Goal: Find specific page/section: Find specific page/section

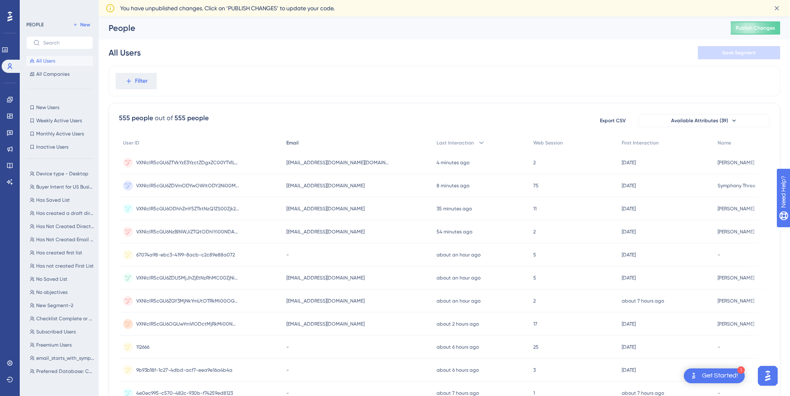
click at [320, 138] on div "Email" at bounding box center [357, 143] width 150 height 17
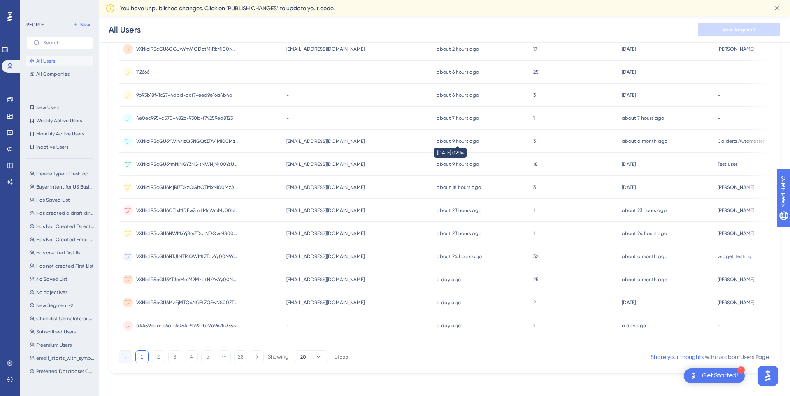
scroll to position [285, 0]
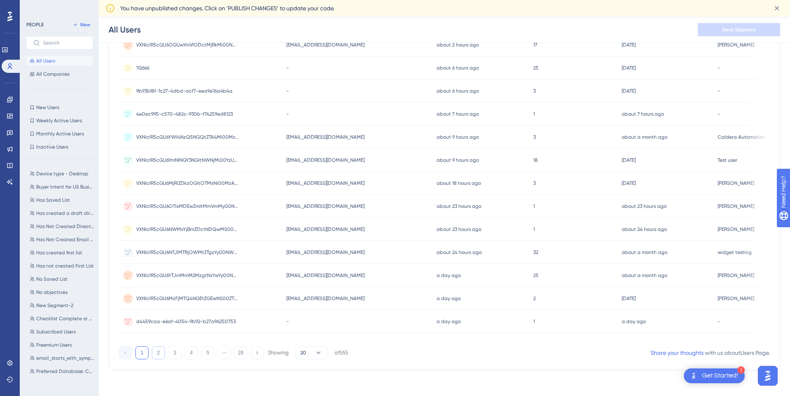
click at [153, 350] on button "2" at bounding box center [158, 352] width 13 height 13
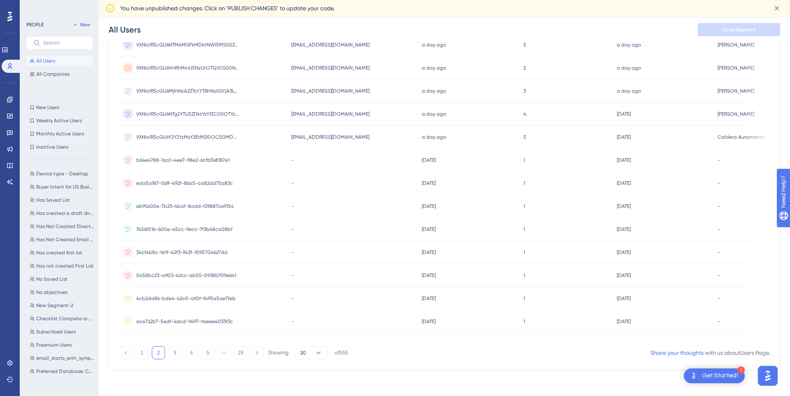
click at [165, 357] on div "1 2 3 4 5 ⋯ 28 Showing 20 of 555" at bounding box center [233, 352] width 229 height 13
click at [171, 351] on button "3" at bounding box center [174, 352] width 13 height 13
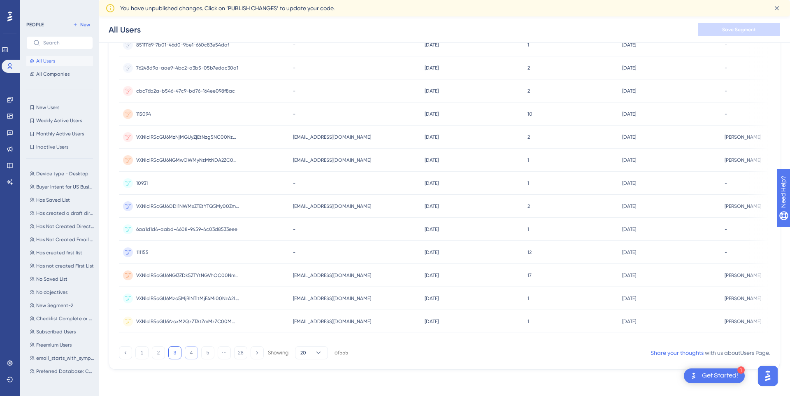
click at [187, 355] on button "4" at bounding box center [191, 352] width 13 height 13
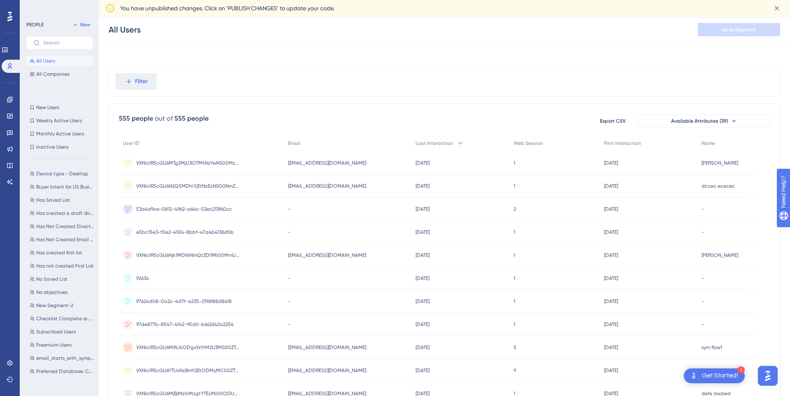
scroll to position [0, 0]
click at [128, 81] on icon at bounding box center [128, 80] width 7 height 7
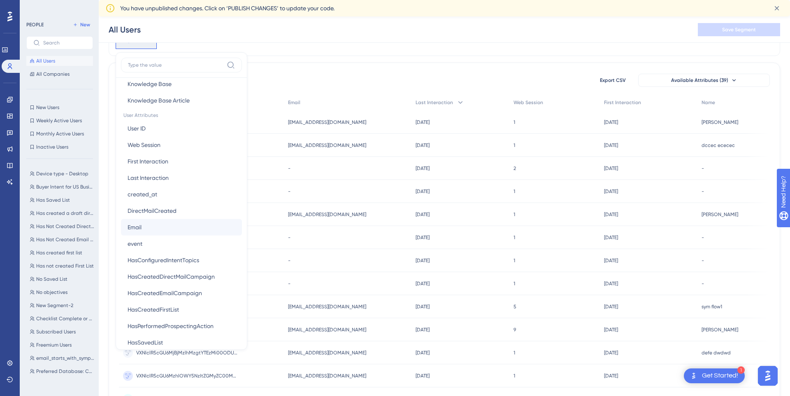
scroll to position [343, 0]
click at [158, 233] on button "Email Email" at bounding box center [181, 226] width 121 height 16
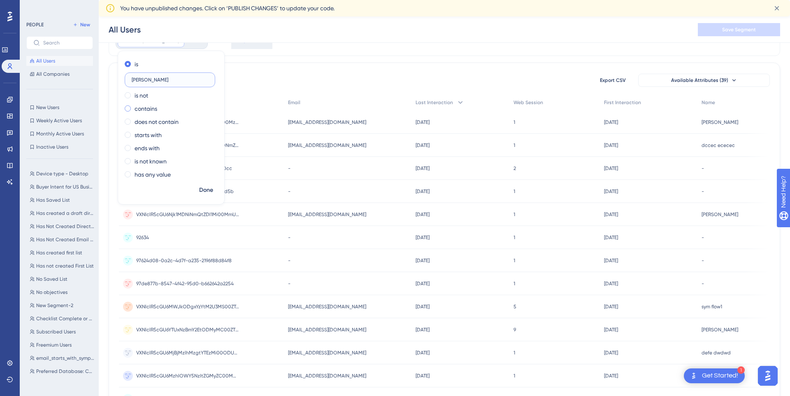
type input "[PERSON_NAME]"
click at [158, 109] on div "contains" at bounding box center [170, 109] width 90 height 10
click at [202, 188] on span "Done" at bounding box center [206, 190] width 14 height 10
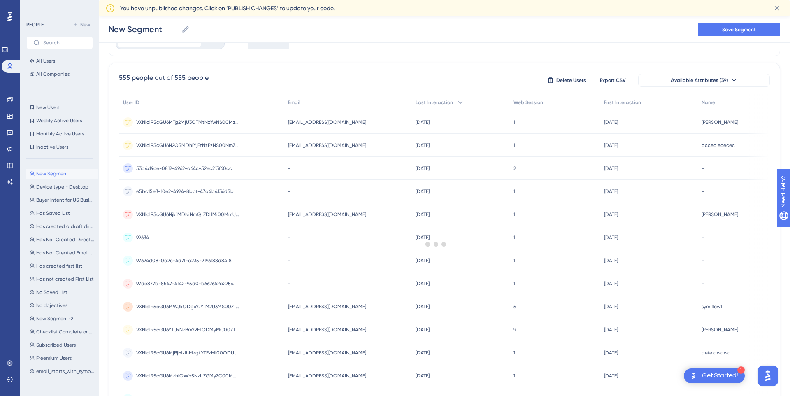
scroll to position [0, 0]
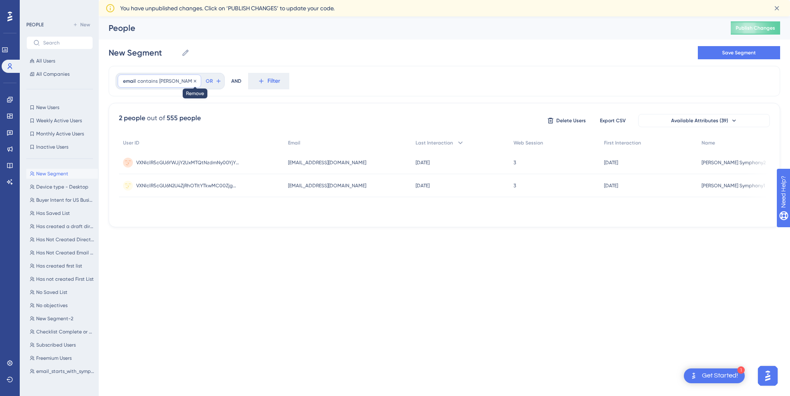
click at [193, 83] on icon at bounding box center [195, 81] width 5 height 5
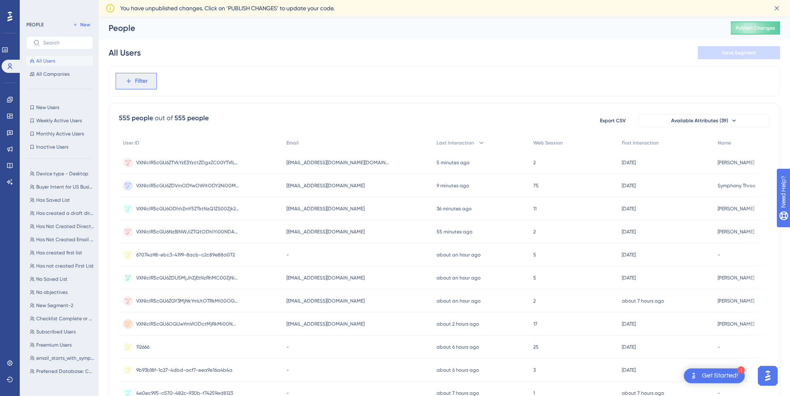
click at [151, 85] on button "Filter" at bounding box center [136, 81] width 41 height 16
type input "emai"
click at [178, 140] on button "Email Email" at bounding box center [181, 143] width 121 height 16
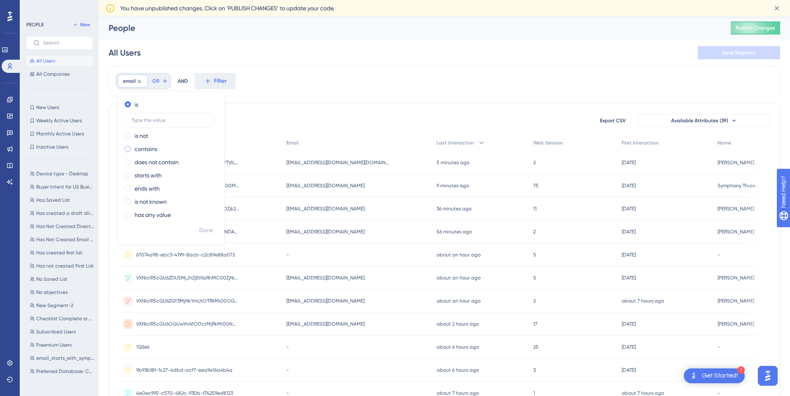
click at [144, 151] on label "contains" at bounding box center [146, 149] width 23 height 10
click at [147, 144] on input "text" at bounding box center [170, 147] width 77 height 6
type input "gaurav"
click at [207, 230] on span "Done" at bounding box center [206, 230] width 14 height 10
